Goal: Task Accomplishment & Management: Use online tool/utility

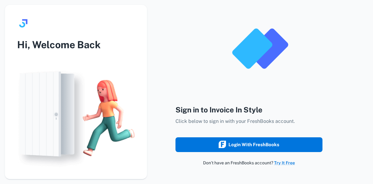
click at [257, 142] on div "Login with FreshBooks" at bounding box center [249, 144] width 61 height 8
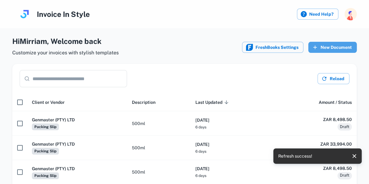
click at [339, 48] on button "New Document" at bounding box center [332, 47] width 48 height 11
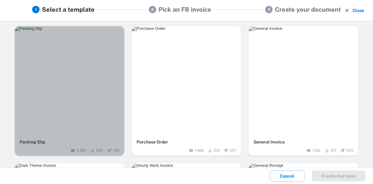
click at [79, 102] on div "button" at bounding box center [70, 81] width 110 height 110
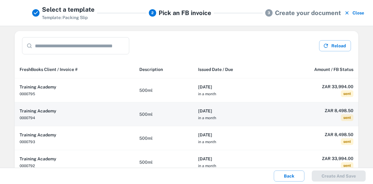
click at [167, 117] on td "500ml" at bounding box center [163, 114] width 59 height 24
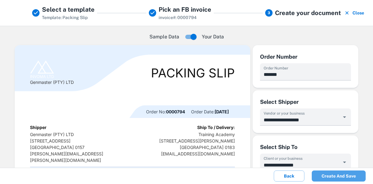
click at [335, 176] on button "Create and save" at bounding box center [339, 175] width 54 height 11
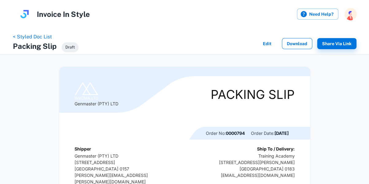
click at [300, 42] on button "Download" at bounding box center [297, 43] width 30 height 11
click at [42, 36] on link "< Styled Doc List" at bounding box center [32, 37] width 39 height 6
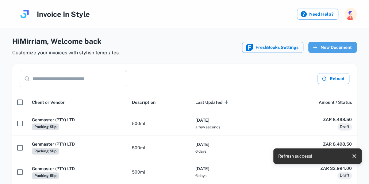
click at [336, 46] on button "New Document" at bounding box center [332, 47] width 48 height 11
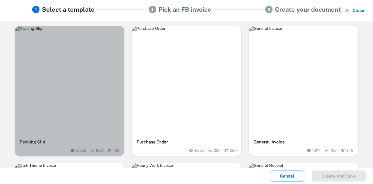
click at [98, 31] on img "button" at bounding box center [70, 28] width 110 height 5
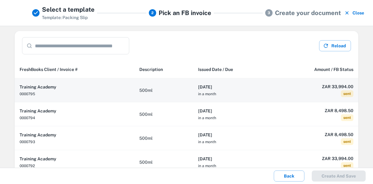
click at [255, 89] on h6 "[DATE]" at bounding box center [232, 86] width 69 height 7
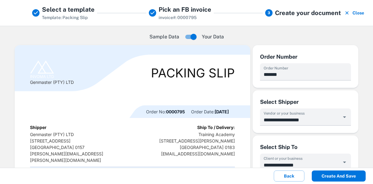
click at [343, 174] on button "Create and save" at bounding box center [339, 175] width 54 height 11
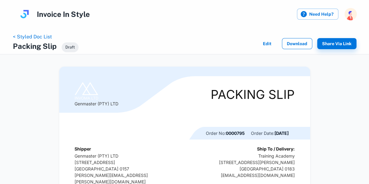
click at [298, 43] on button "Download" at bounding box center [297, 43] width 30 height 11
